Goal: Information Seeking & Learning: Find specific fact

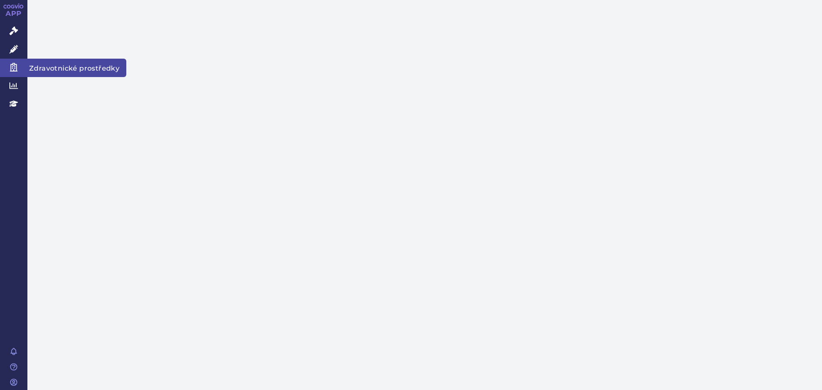
click at [14, 27] on icon at bounding box center [13, 31] width 9 height 9
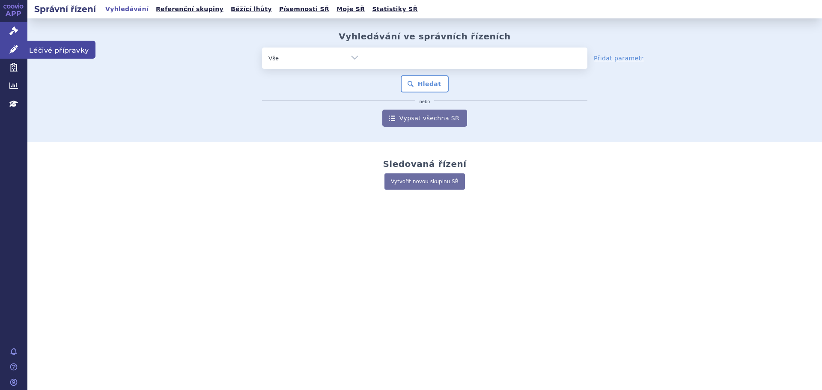
click at [15, 51] on icon at bounding box center [13, 49] width 9 height 9
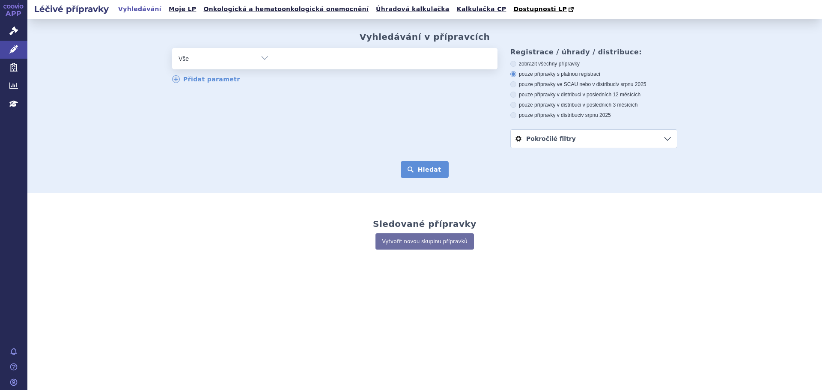
click at [428, 175] on button "Hledat" at bounding box center [425, 169] width 48 height 17
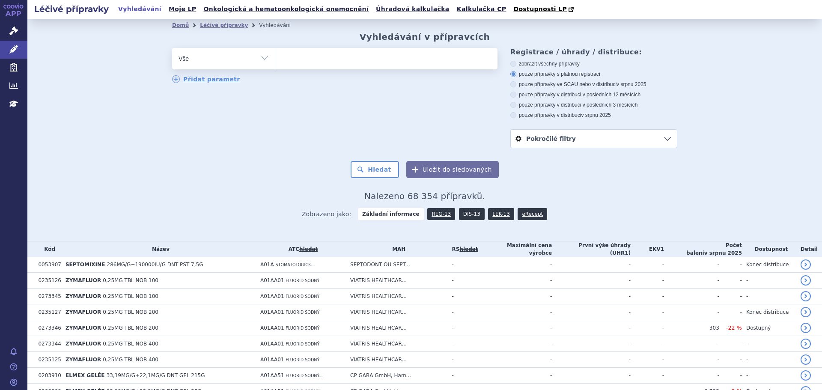
click at [459, 218] on link "DIS-13" at bounding box center [472, 214] width 26 height 12
click at [464, 215] on link "DIS-13" at bounding box center [472, 214] width 26 height 12
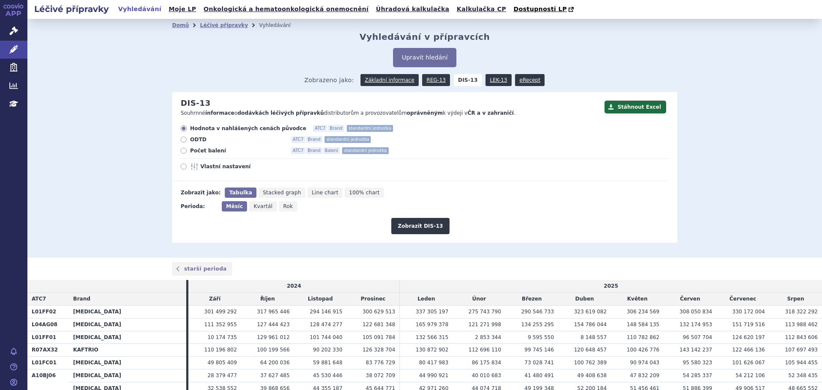
click at [181, 167] on icon at bounding box center [184, 166] width 6 height 6
click at [181, 167] on input "Vlastní nastavení" at bounding box center [184, 168] width 6 height 6
radio input "true"
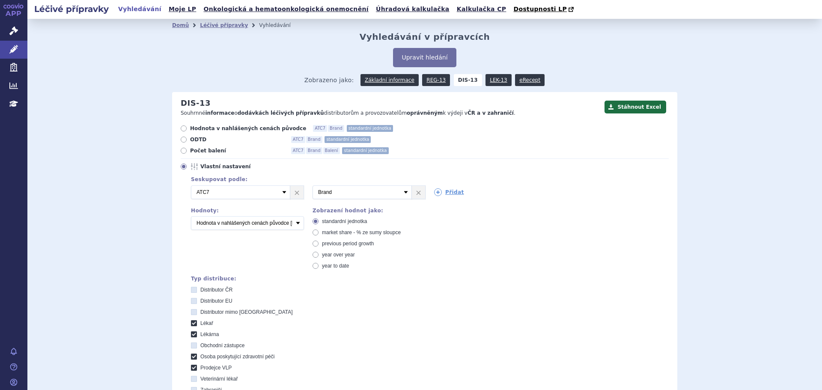
scroll to position [257, 0]
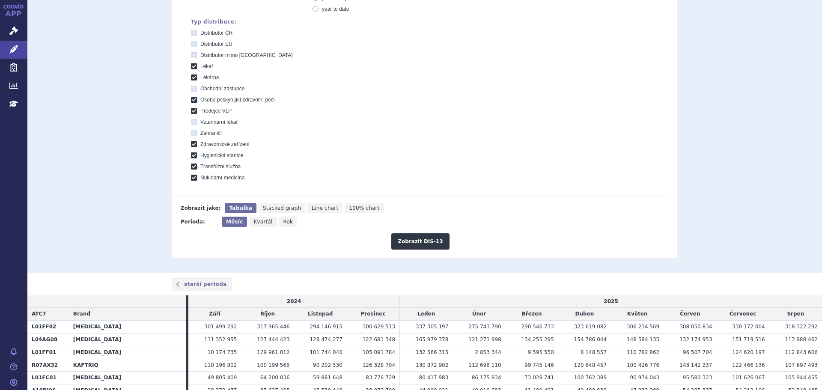
drag, startPoint x: 218, startPoint y: 327, endPoint x: 277, endPoint y: 330, distance: 58.7
click at [275, 330] on tr "L01FF02 KEYTRUDA 301 499 292 317 965 446 294 146 915 300 629 513 337 305 197" at bounding box center [424, 327] width 794 height 13
click at [277, 330] on span "317 965 446" at bounding box center [273, 327] width 33 height 6
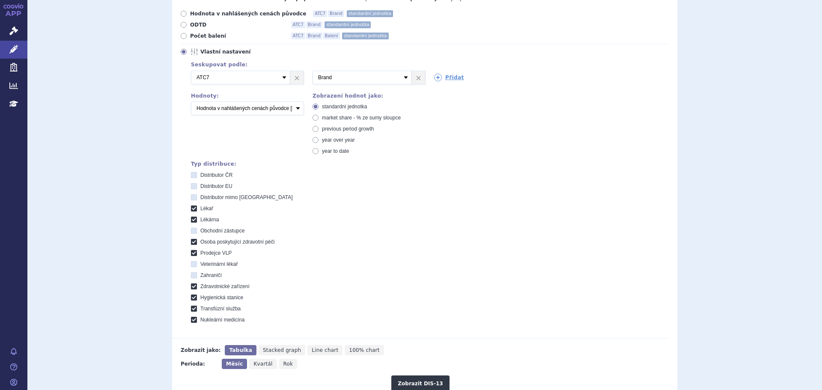
scroll to position [86, 0]
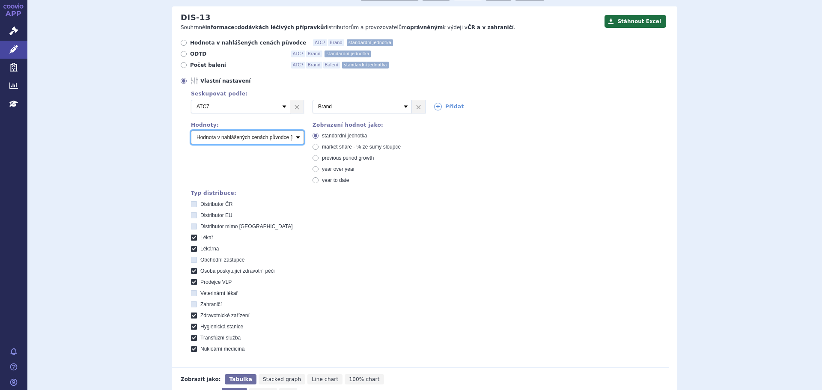
click at [291, 143] on select "Počet balení Hodnota v nahlášených cenách původce [DIS-13] Hodnota v maximálníc…" at bounding box center [247, 138] width 113 height 14
select select "scauMaxReimbursement1"
click at [191, 131] on select "Počet balení Hodnota v nahlášených cenách původce [DIS-13] Hodnota v maximálníc…" at bounding box center [247, 138] width 113 height 14
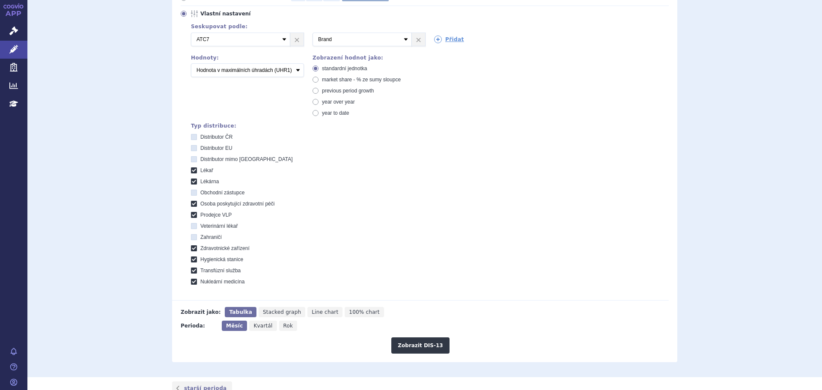
scroll to position [171, 0]
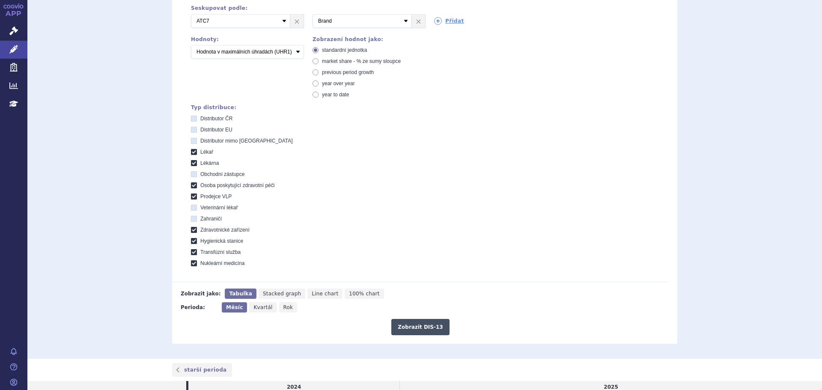
click at [423, 327] on button "Zobrazit DIS-13" at bounding box center [420, 327] width 58 height 16
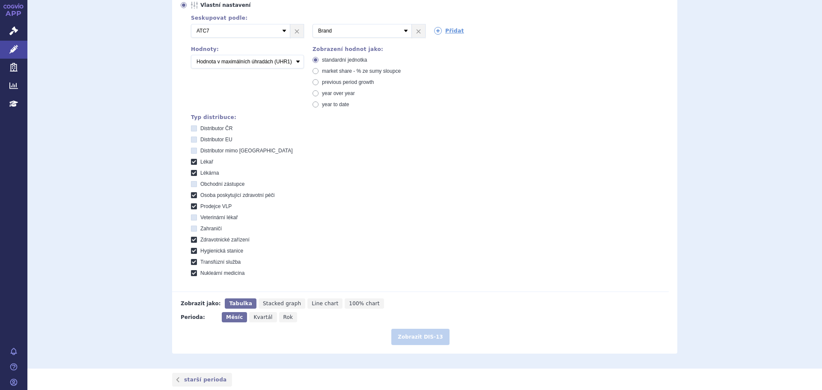
scroll to position [257, 0]
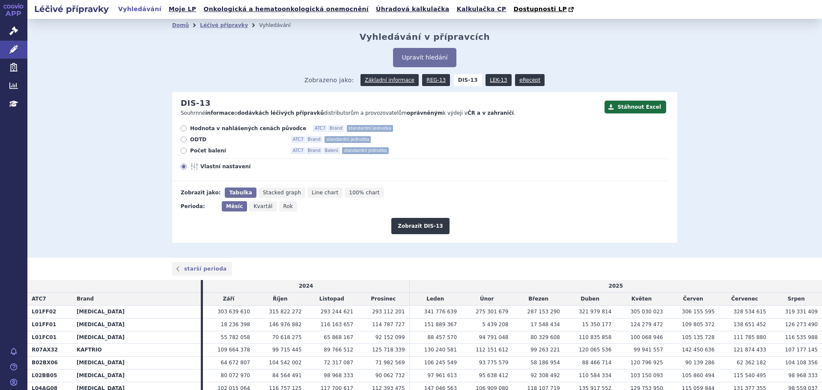
click at [283, 206] on span "Rok" at bounding box center [288, 206] width 10 height 6
click at [281, 206] on input "Rok" at bounding box center [282, 204] width 6 height 6
radio input "true"
click at [415, 223] on button "Zobrazit DIS-13" at bounding box center [420, 226] width 58 height 16
click at [416, 227] on button "Zobrazit DIS-13" at bounding box center [420, 226] width 58 height 16
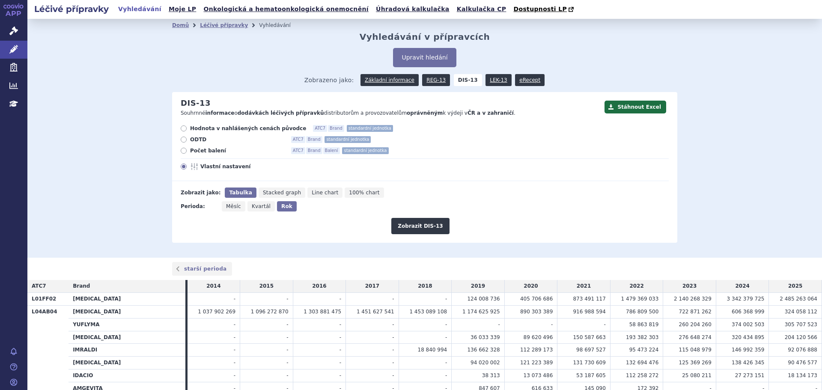
drag, startPoint x: 728, startPoint y: 299, endPoint x: 740, endPoint y: 299, distance: 11.6
click at [740, 299] on td "3 342 379 725" at bounding box center [742, 299] width 53 height 13
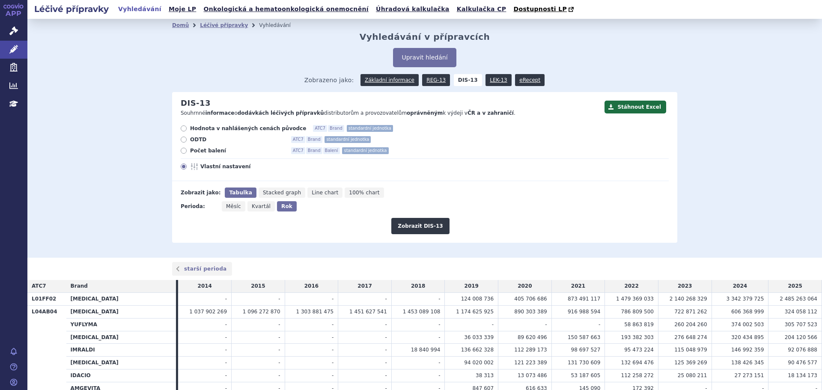
drag, startPoint x: 674, startPoint y: 300, endPoint x: 696, endPoint y: 301, distance: 22.3
click at [696, 301] on span "2 140 268 329" at bounding box center [688, 299] width 38 height 6
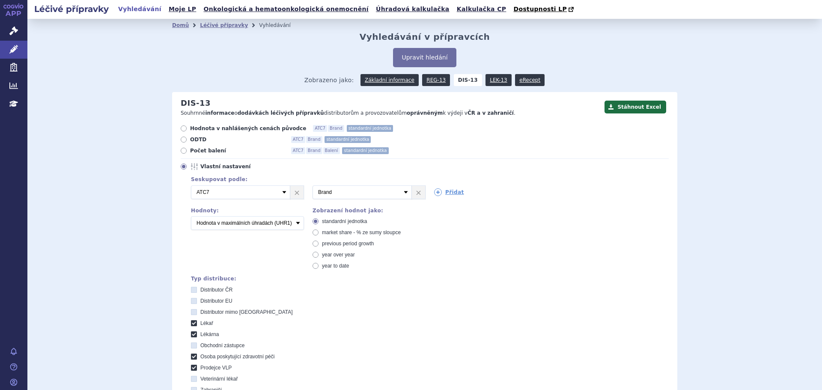
click at [705, 300] on div "Domů Léčivé přípravky Vyhledávání Vyhledávání v přípravcích Upravit hledání ods…" at bounding box center [424, 274] width 794 height 511
click at [678, 302] on div "Domů Léčivé přípravky Vyhledávání Vyhledávání v přípravcích Upravit hledání ods…" at bounding box center [424, 273] width 539 height 483
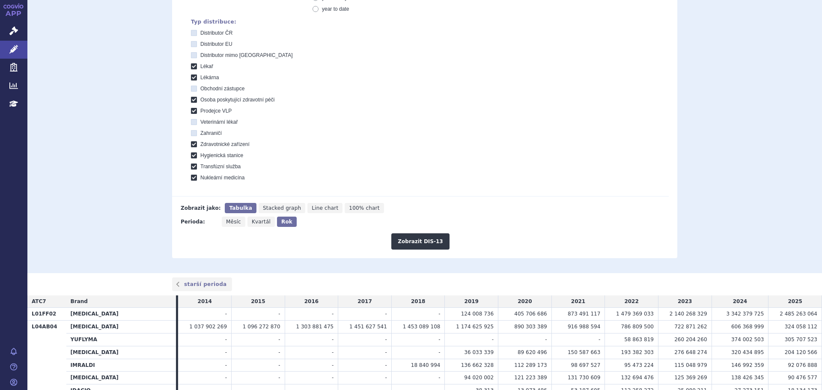
scroll to position [342, 0]
